Goal: Information Seeking & Learning: Learn about a topic

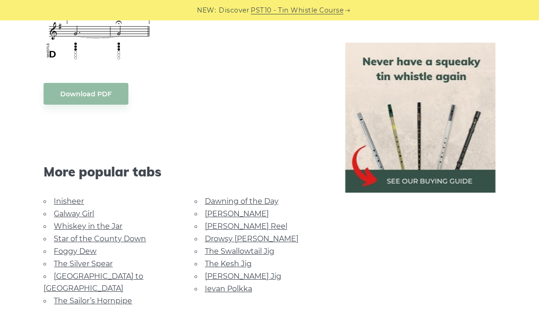
scroll to position [785, 0]
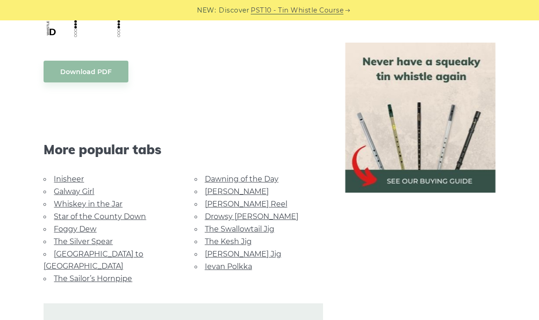
click at [70, 179] on link "Inisheer" at bounding box center [69, 179] width 30 height 9
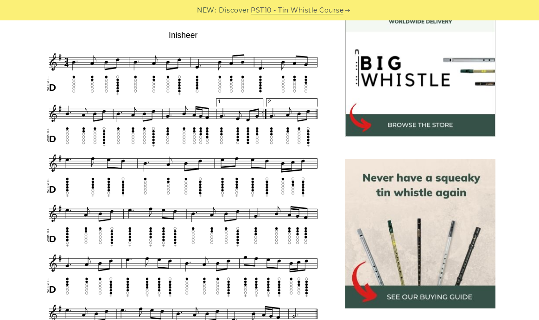
scroll to position [280, 0]
